Goal: Task Accomplishment & Management: Use online tool/utility

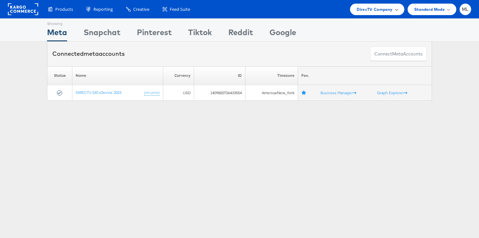
click at [386, 9] on span "DirecTV Company" at bounding box center [374, 9] width 36 height 7
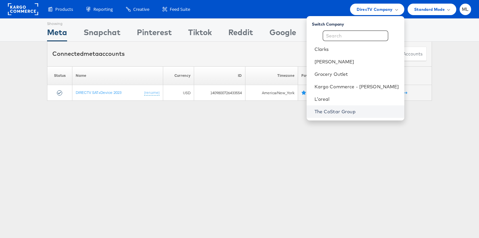
click at [347, 108] on link "The CoStar Group" at bounding box center [356, 111] width 84 height 7
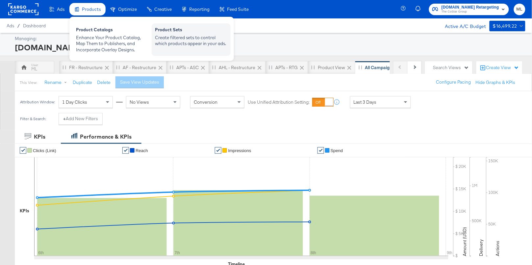
click at [168, 43] on div "Create filtered sets to control which products appear in your ads." at bounding box center [191, 41] width 72 height 12
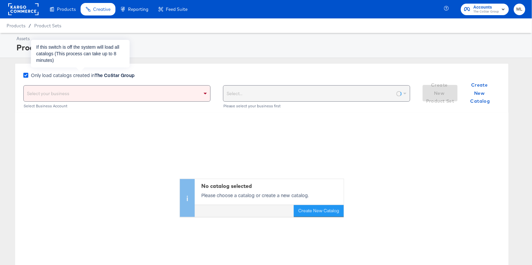
click at [27, 74] on icon at bounding box center [25, 75] width 5 height 5
click at [0, 0] on input "Only load catalogs created in The CoStar Group" at bounding box center [0, 0] width 0 height 0
click at [136, 96] on div "Select your business" at bounding box center [117, 93] width 186 height 16
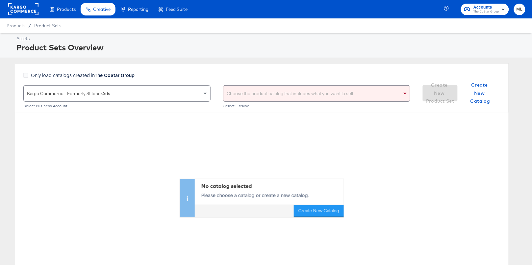
click at [256, 93] on div "Choose the product catalog that includes what you want to sell" at bounding box center [316, 93] width 186 height 16
click at [260, 76] on div "Only load catalogs created in The CoStar Group" at bounding box center [216, 78] width 387 height 13
click at [337, 91] on div "Choose the product catalog that includes what you want to sell" at bounding box center [316, 93] width 186 height 16
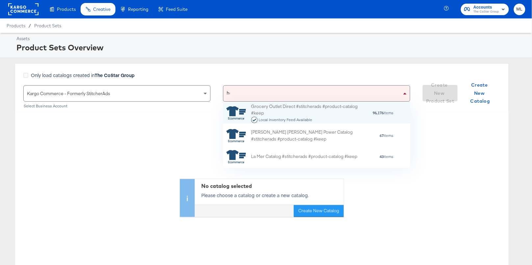
scroll to position [43, 187]
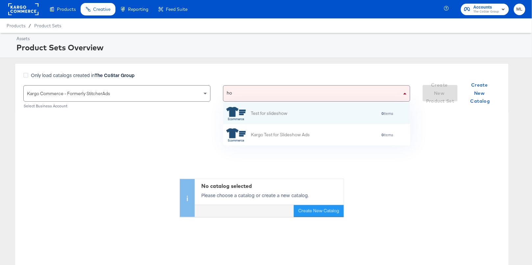
type input "h"
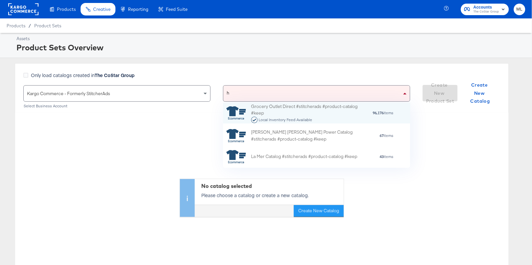
scroll to position [65, 187]
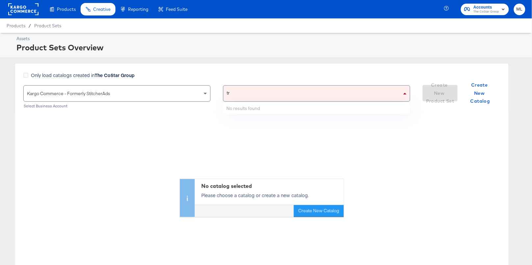
type input "t"
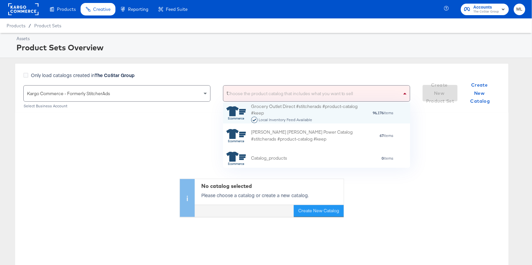
type input "tr"
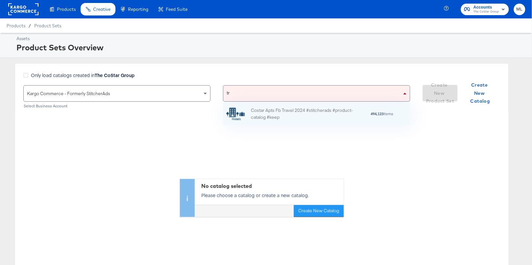
scroll to position [22, 187]
click at [332, 108] on div "Costar Apts Fb Travel 2024 #stitcherads #product-catalog #keep" at bounding box center [308, 114] width 115 height 14
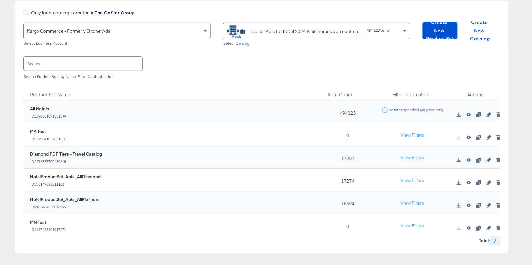
scroll to position [61, 0]
click at [407, 157] on button "View Filters" at bounding box center [412, 159] width 33 height 12
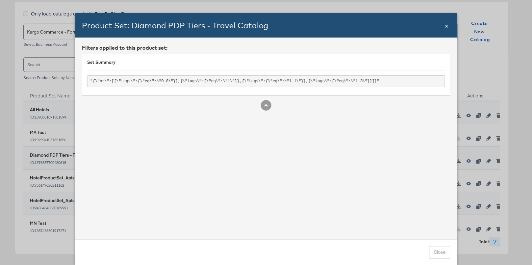
click at [447, 25] on span "×" at bounding box center [446, 25] width 4 height 9
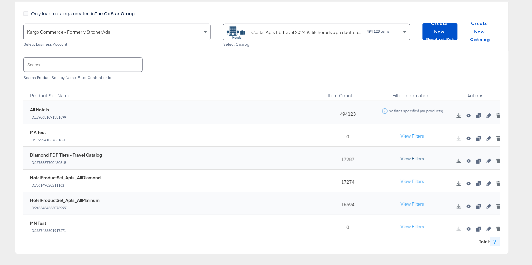
click at [418, 156] on button "View Filters" at bounding box center [412, 159] width 33 height 12
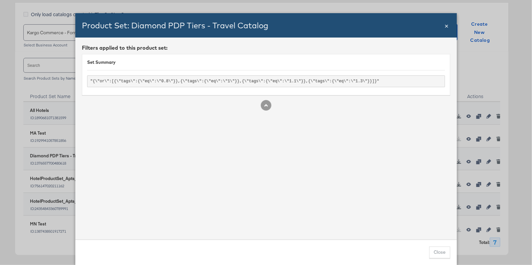
scroll to position [57, 0]
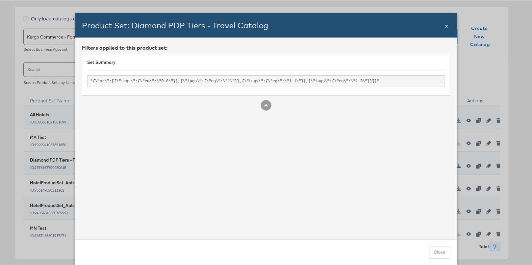
click at [446, 27] on span "×" at bounding box center [446, 25] width 4 height 9
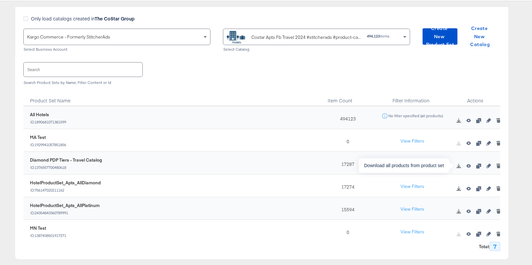
click at [460, 167] on icon "button" at bounding box center [458, 165] width 5 height 5
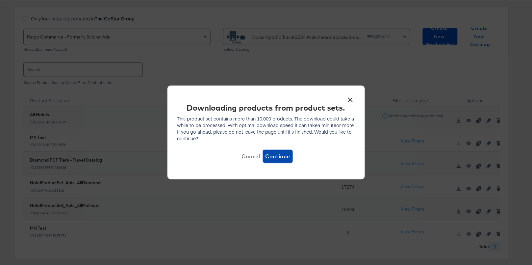
click at [279, 154] on span "Continue" at bounding box center [277, 156] width 25 height 9
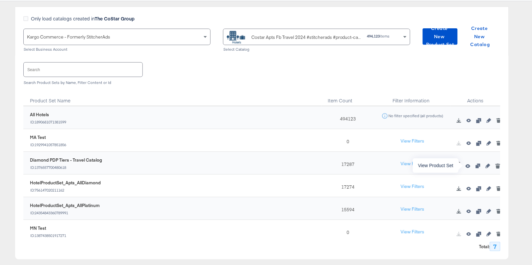
click at [469, 166] on icon "button" at bounding box center [467, 166] width 5 height 4
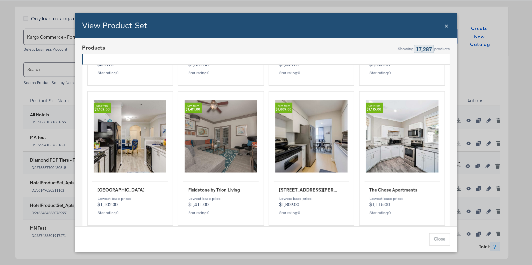
scroll to position [1528, 0]
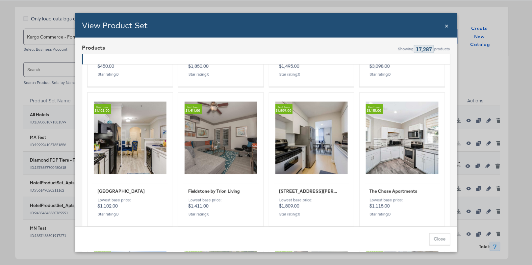
click at [400, 150] on div "Products Preview" at bounding box center [401, 138] width 75 height 81
click at [445, 26] on span "×" at bounding box center [446, 25] width 4 height 9
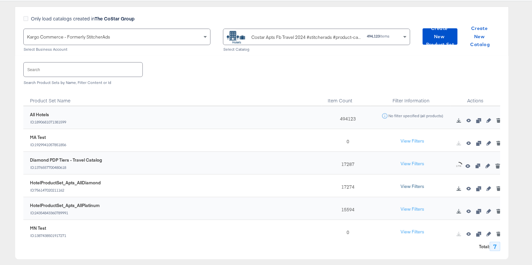
click at [407, 187] on button "View Filters" at bounding box center [412, 186] width 33 height 12
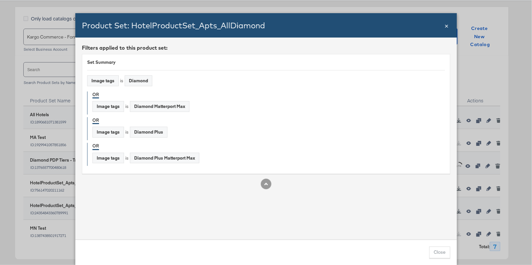
click at [448, 24] on span "×" at bounding box center [446, 25] width 4 height 9
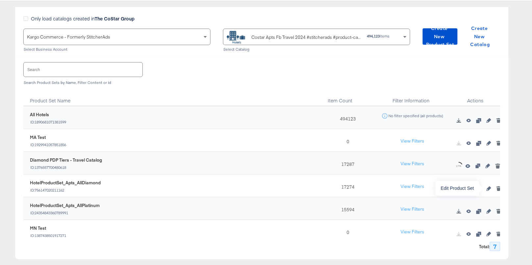
click at [491, 190] on button "button" at bounding box center [489, 188] width 10 height 5
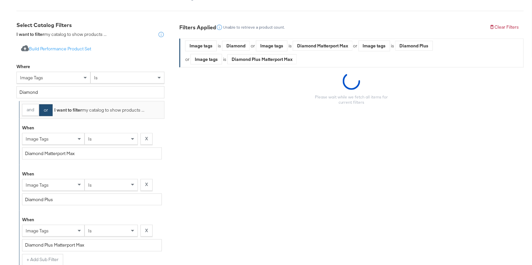
scroll to position [110, 0]
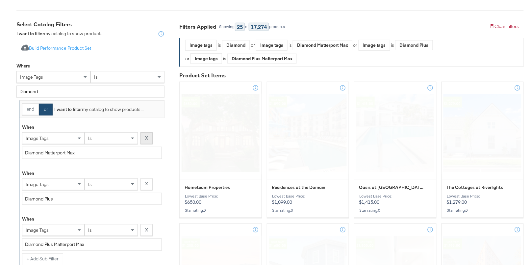
click at [144, 139] on button "X" at bounding box center [146, 138] width 12 height 12
type input "Diamond Plus"
type input "Diamond Plus Matterport Max"
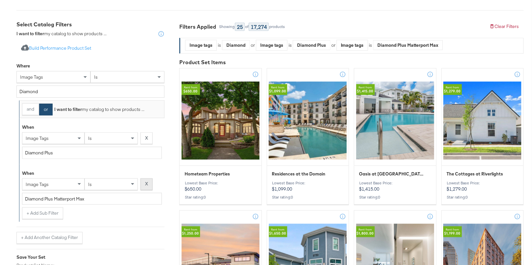
click at [144, 183] on button "X" at bounding box center [146, 184] width 12 height 12
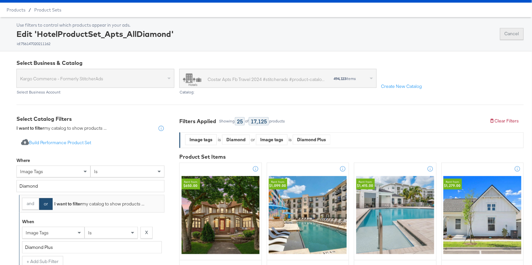
scroll to position [15, 0]
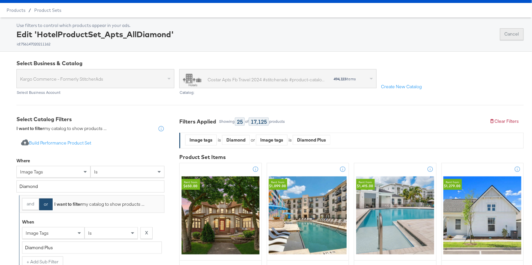
click at [510, 35] on button "Cancel" at bounding box center [512, 34] width 24 height 12
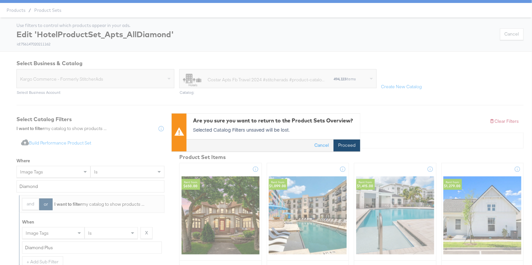
click at [347, 145] on button "Proceed" at bounding box center [346, 146] width 27 height 12
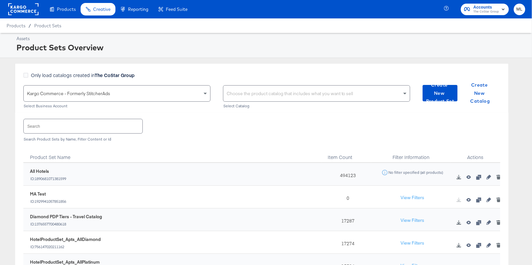
click at [247, 96] on div "Choose the product catalog that includes what you want to sell" at bounding box center [316, 93] width 186 height 16
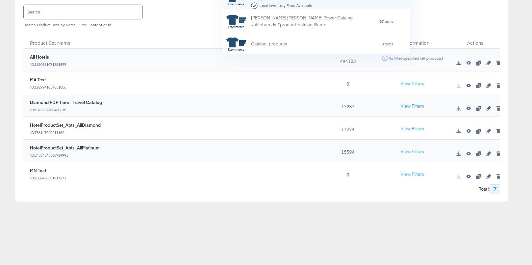
scroll to position [118, 0]
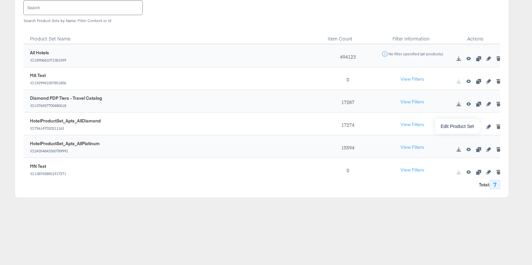
click at [488, 127] on icon "button" at bounding box center [488, 126] width 5 height 5
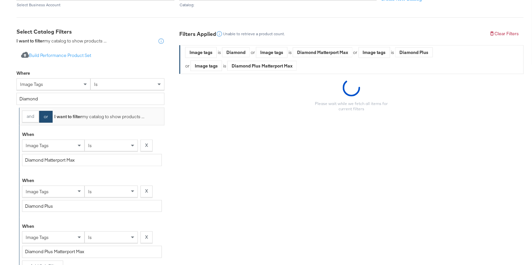
scroll to position [103, 0]
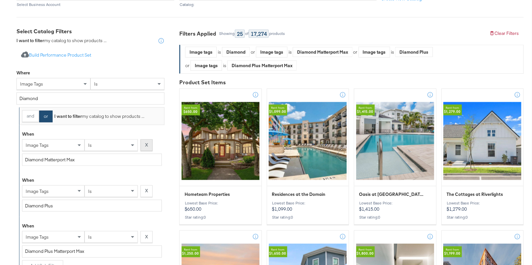
click at [146, 146] on strong "X" at bounding box center [146, 145] width 3 height 6
type input "Diamond Plus"
type input "Diamond Plus Matterport Max"
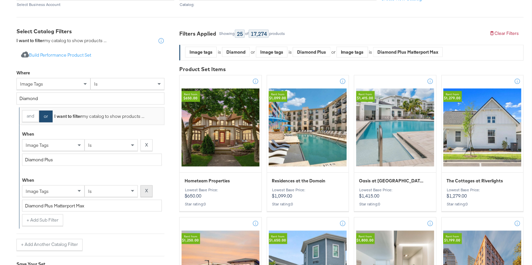
click at [148, 192] on button "X" at bounding box center [146, 191] width 12 height 12
